Goal: Transaction & Acquisition: Purchase product/service

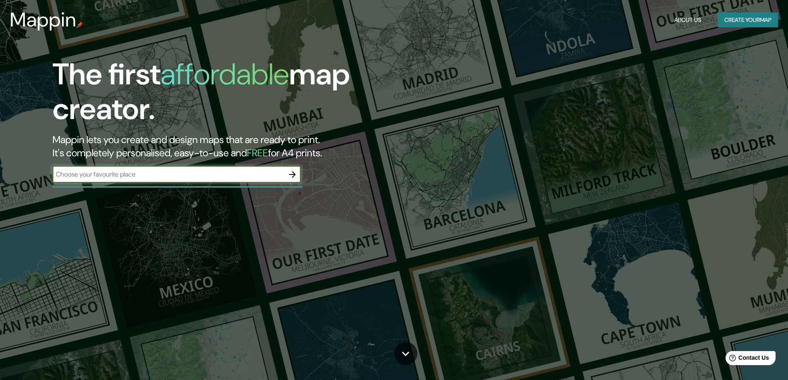
click at [250, 178] on input "text" at bounding box center [169, 175] width 232 height 10
type input "[PERSON_NAME]"
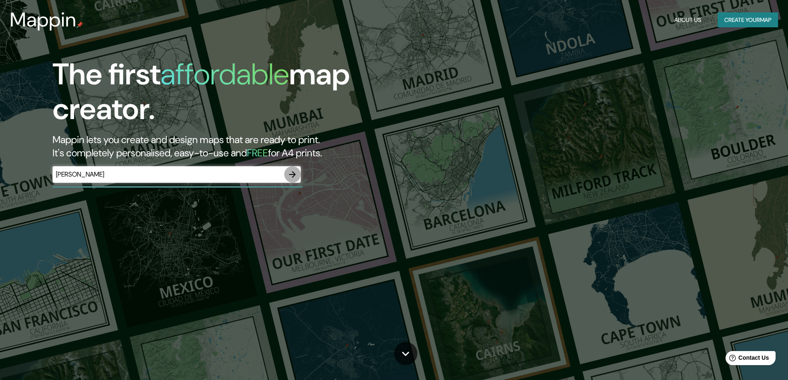
click at [292, 177] on icon "button" at bounding box center [292, 175] width 10 height 10
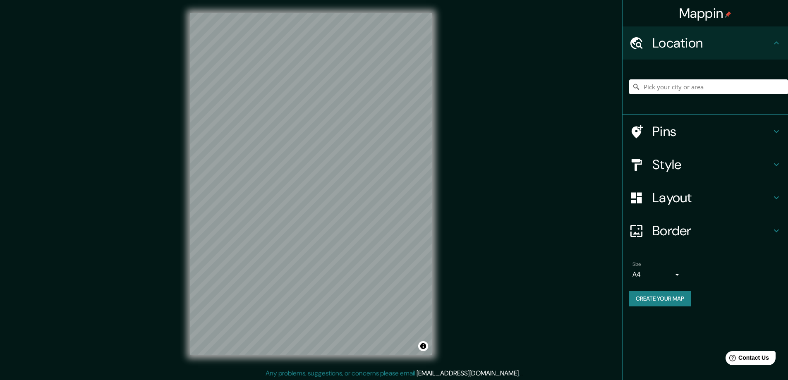
click at [701, 195] on h4 "Layout" at bounding box center [711, 197] width 119 height 17
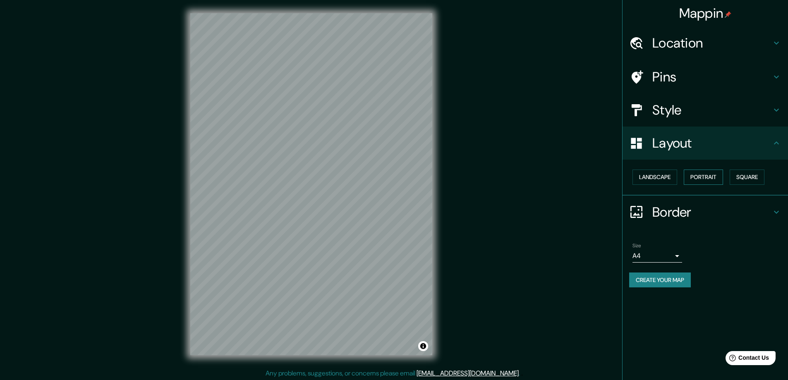
click at [701, 179] on button "Portrait" at bounding box center [703, 177] width 39 height 15
click at [748, 181] on button "Square" at bounding box center [746, 177] width 35 height 15
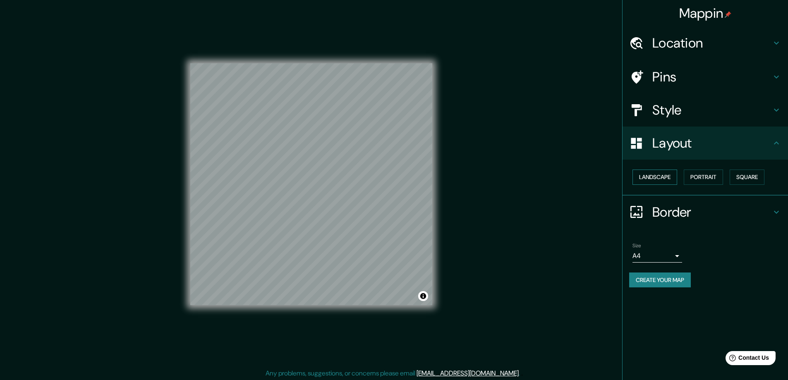
click at [655, 176] on button "Landscape" at bounding box center [654, 177] width 45 height 15
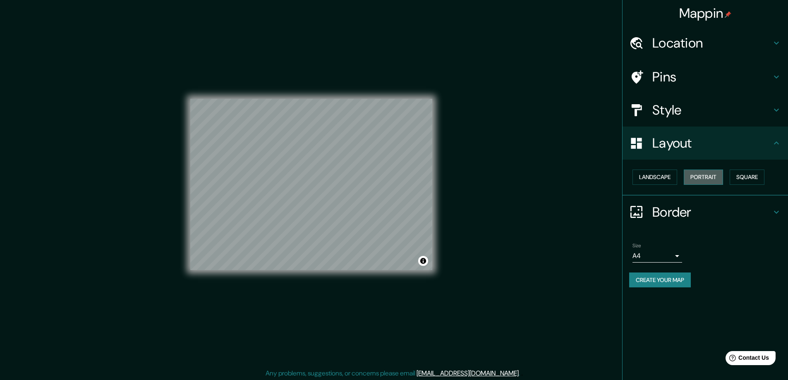
click at [711, 179] on button "Portrait" at bounding box center [703, 177] width 39 height 15
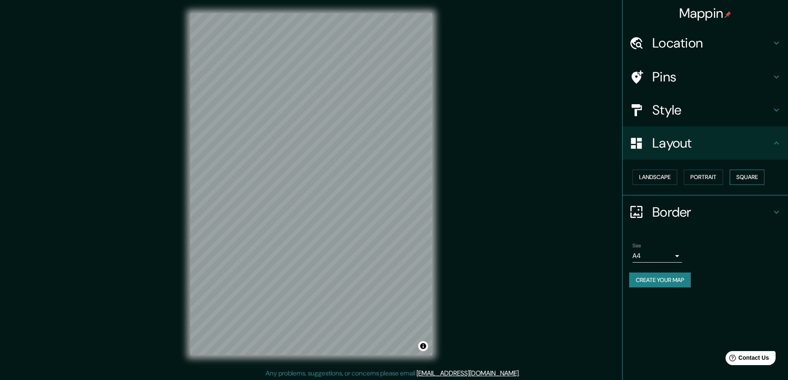
click at [751, 180] on button "Square" at bounding box center [746, 177] width 35 height 15
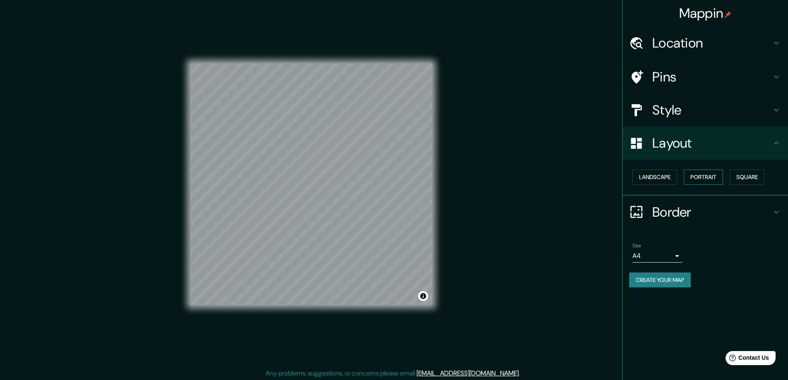
click at [698, 175] on button "Portrait" at bounding box center [703, 177] width 39 height 15
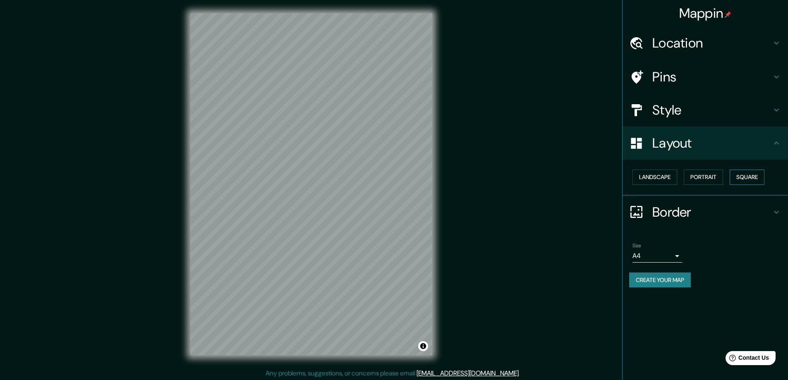
click at [755, 178] on button "Square" at bounding box center [746, 177] width 35 height 15
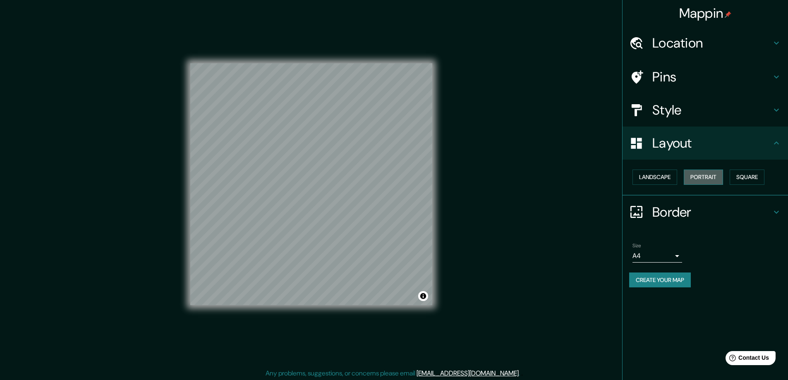
click at [706, 175] on button "Portrait" at bounding box center [703, 177] width 39 height 15
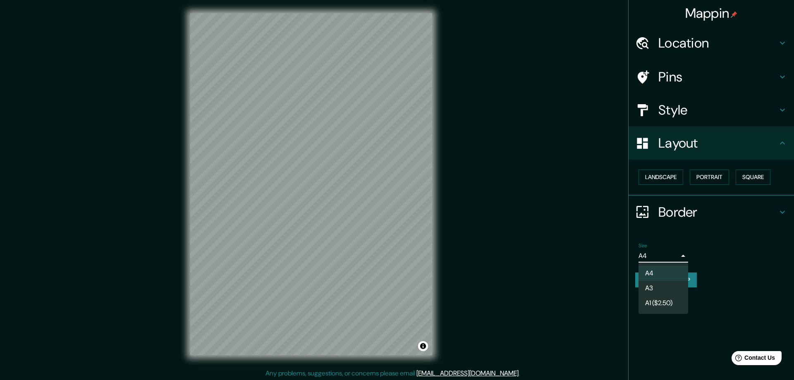
click at [661, 258] on body "Mappin Location Pins Style Layout Landscape Portrait Square Border Choose a bor…" at bounding box center [397, 190] width 794 height 380
click at [660, 287] on li "A3" at bounding box center [663, 288] width 50 height 15
type input "a4"
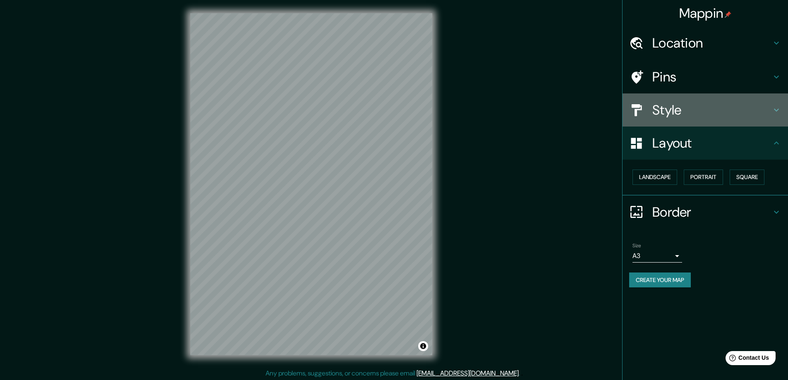
click at [674, 115] on h4 "Style" at bounding box center [711, 110] width 119 height 17
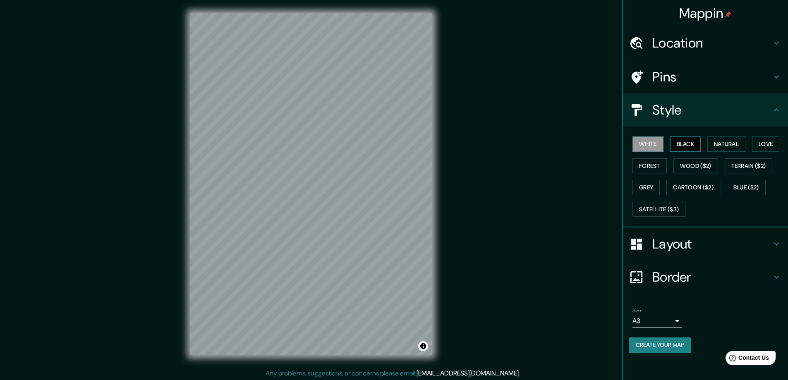
click at [679, 141] on button "Black" at bounding box center [685, 143] width 31 height 15
click at [655, 142] on button "White" at bounding box center [647, 143] width 31 height 15
click at [731, 144] on button "Natural" at bounding box center [726, 143] width 38 height 15
click at [769, 145] on button "Love" at bounding box center [765, 143] width 27 height 15
click at [653, 167] on button "Forest" at bounding box center [649, 165] width 34 height 15
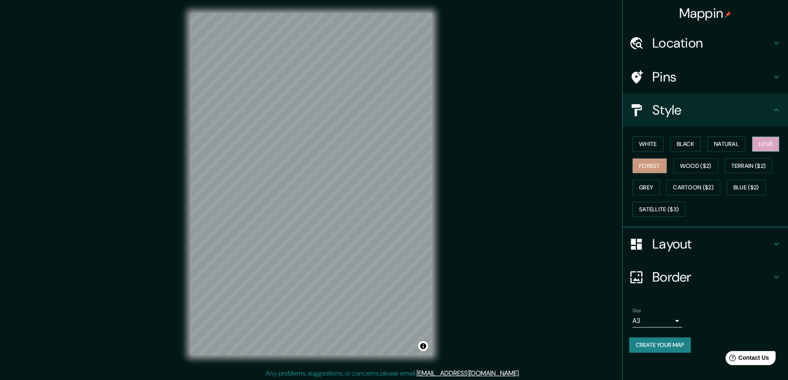
click at [771, 146] on button "Love" at bounding box center [765, 143] width 27 height 15
click at [737, 146] on button "Natural" at bounding box center [726, 143] width 38 height 15
click at [669, 78] on h4 "Pins" at bounding box center [711, 77] width 119 height 17
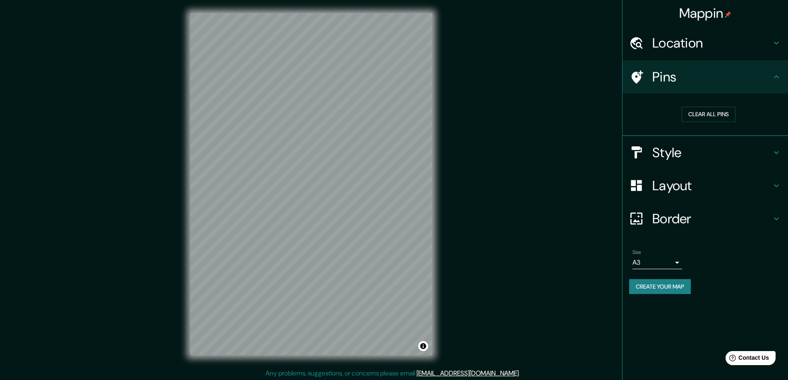
click at [669, 78] on h4 "Pins" at bounding box center [711, 77] width 119 height 17
click at [674, 44] on h4 "Location" at bounding box center [711, 43] width 119 height 17
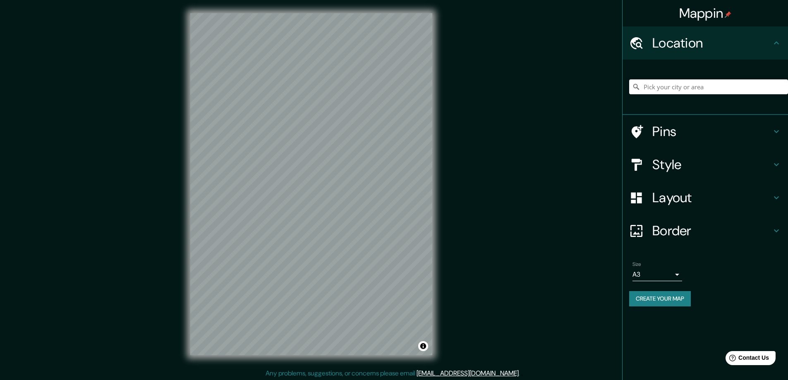
click at [674, 44] on h4 "Location" at bounding box center [711, 43] width 119 height 17
click at [670, 232] on h4 "Border" at bounding box center [711, 230] width 119 height 17
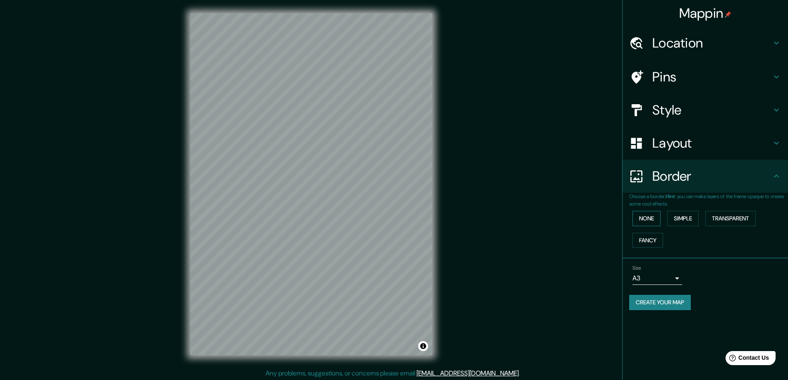
click at [655, 216] on button "None" at bounding box center [646, 218] width 28 height 15
click at [683, 217] on button "Simple" at bounding box center [682, 218] width 31 height 15
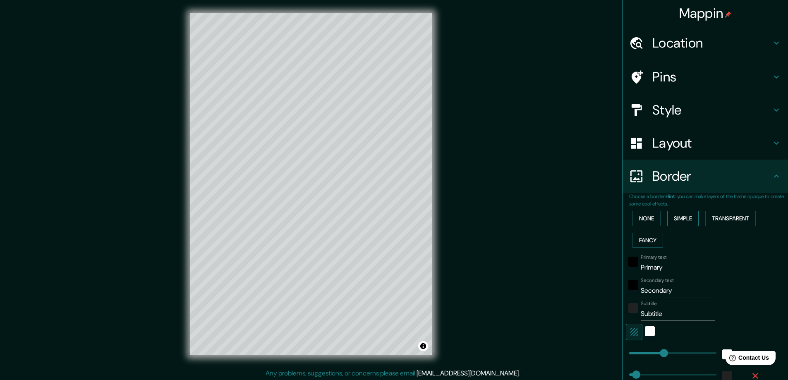
click at [683, 217] on button "Simple" at bounding box center [682, 218] width 31 height 15
type input "47"
click at [736, 213] on button "Transparent" at bounding box center [730, 218] width 50 height 15
click at [642, 238] on button "Fancy" at bounding box center [647, 240] width 31 height 15
click at [640, 222] on button "None" at bounding box center [646, 218] width 28 height 15
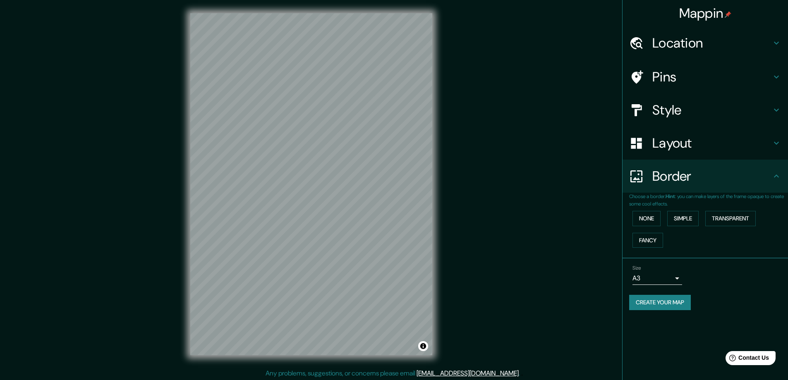
click at [696, 147] on h4 "Layout" at bounding box center [711, 143] width 119 height 17
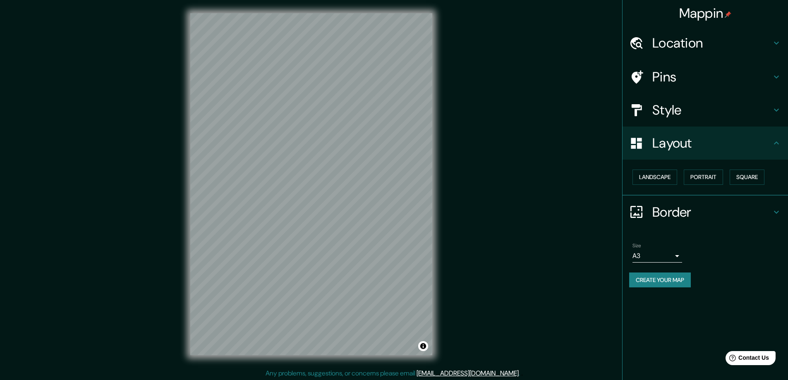
click at [674, 79] on h4 "Pins" at bounding box center [711, 77] width 119 height 17
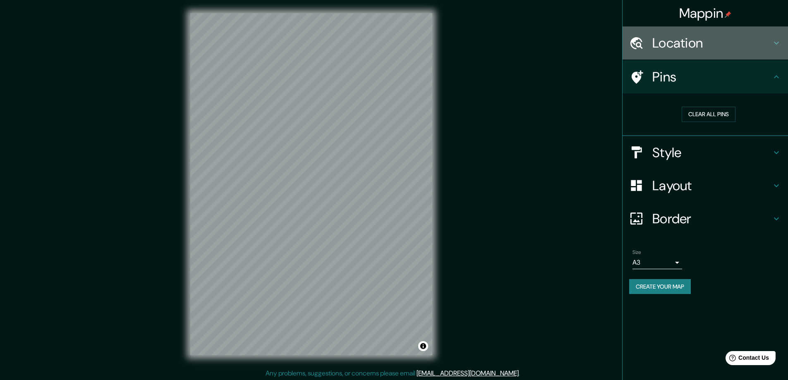
click at [675, 36] on h4 "Location" at bounding box center [711, 43] width 119 height 17
